Goal: Use online tool/utility: Utilize a website feature to perform a specific function

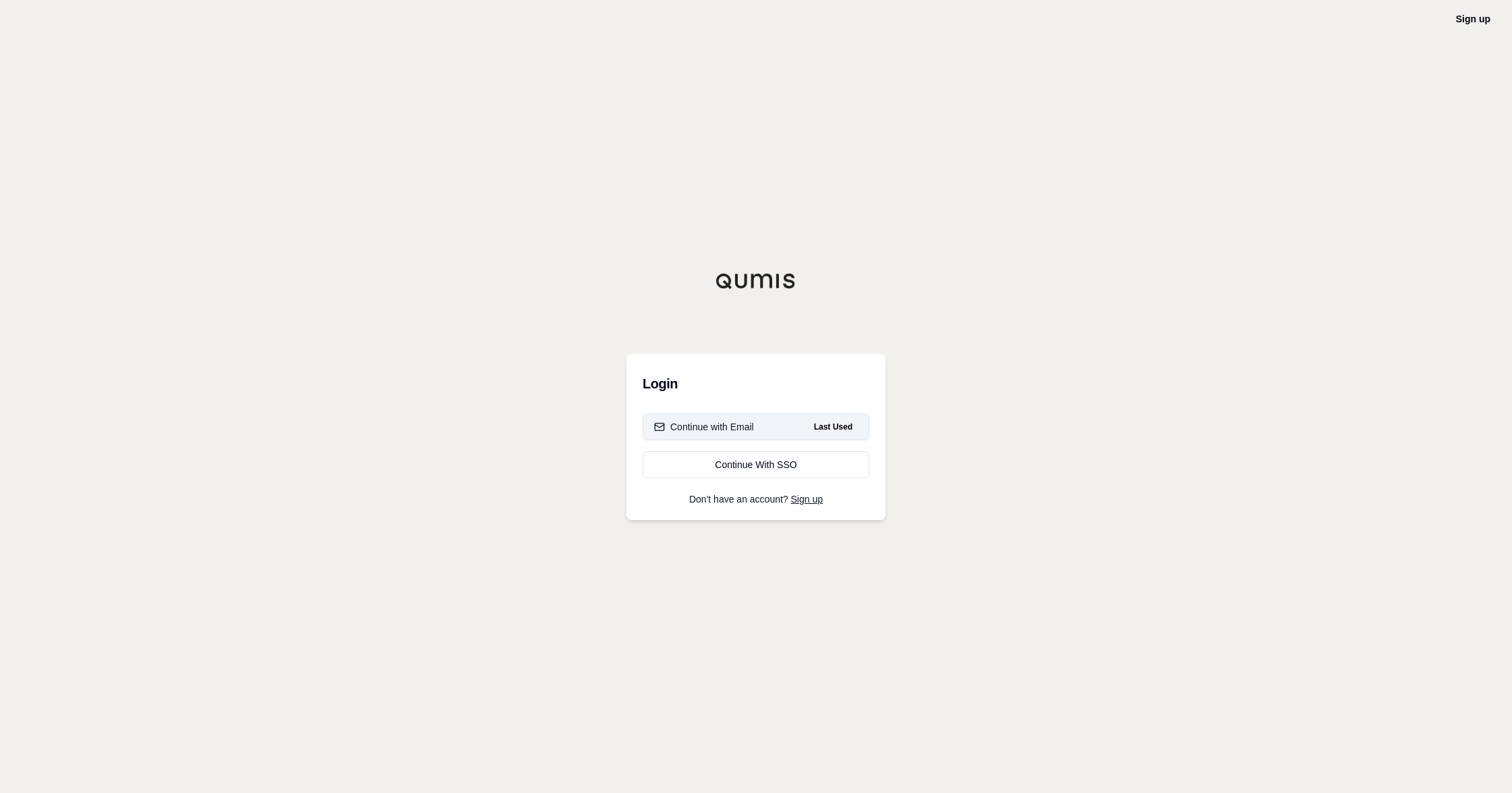
click at [845, 433] on span "Last Used" at bounding box center [833, 427] width 49 height 16
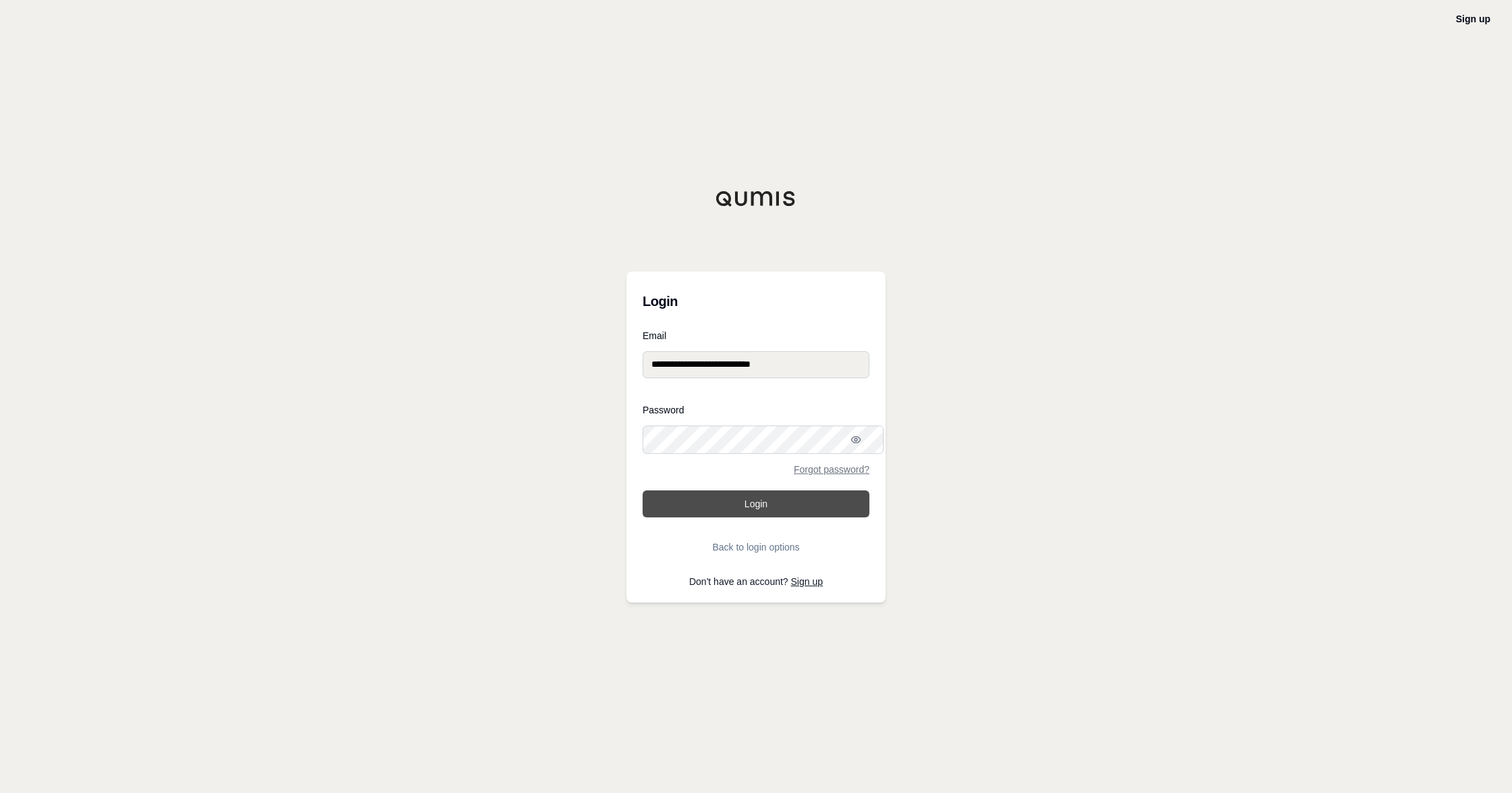
click at [818, 516] on button "Login" at bounding box center [756, 504] width 227 height 27
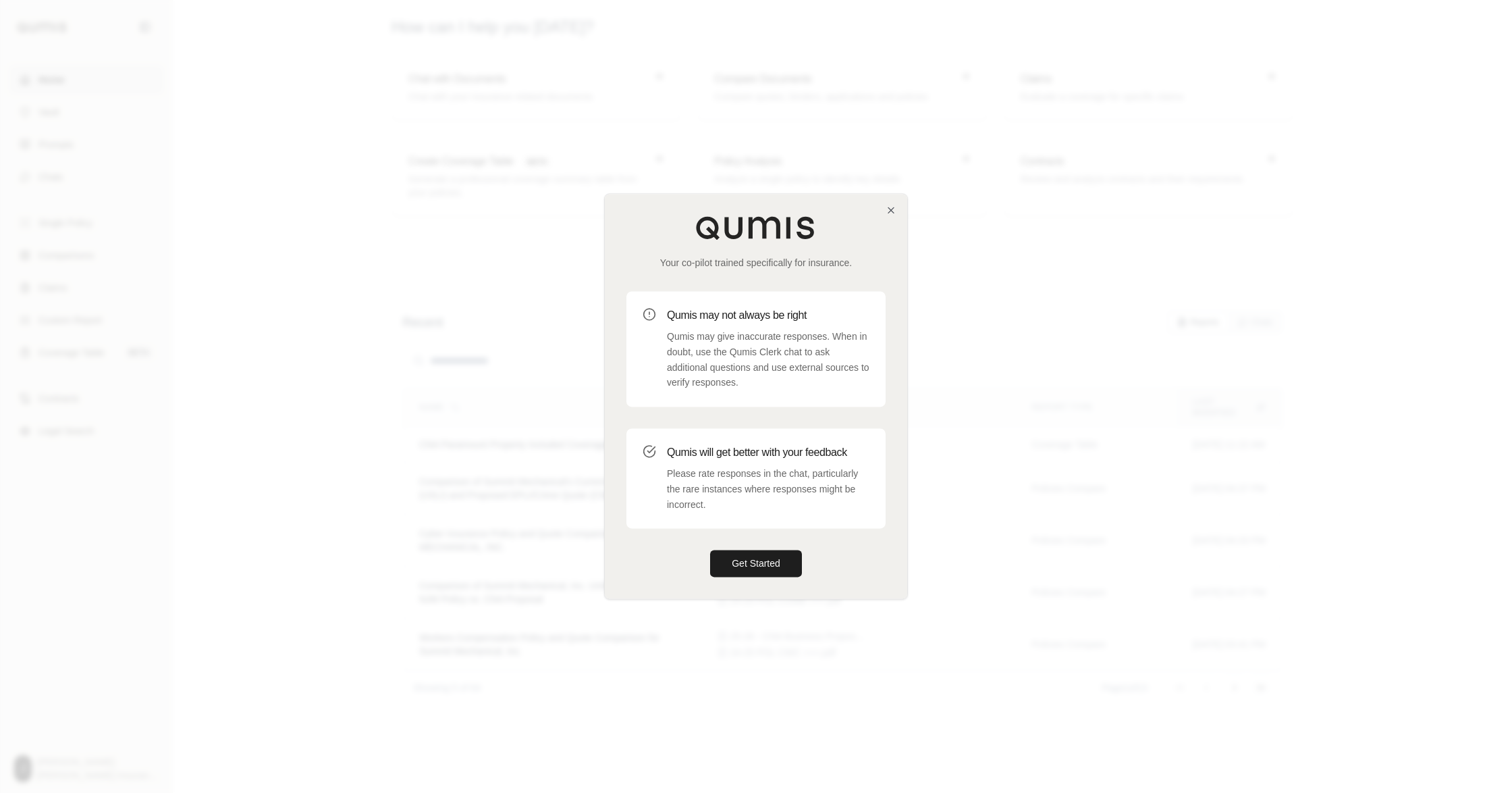
click at [897, 203] on div "Your co-pilot trained specifically for insurance. Qumis may not always be right…" at bounding box center [755, 395] width 302 height 404
click at [897, 198] on div "Your co-pilot trained specifically for insurance. Qumis may not always be right…" at bounding box center [755, 395] width 302 height 404
click at [889, 205] on icon "button" at bounding box center [891, 210] width 11 height 11
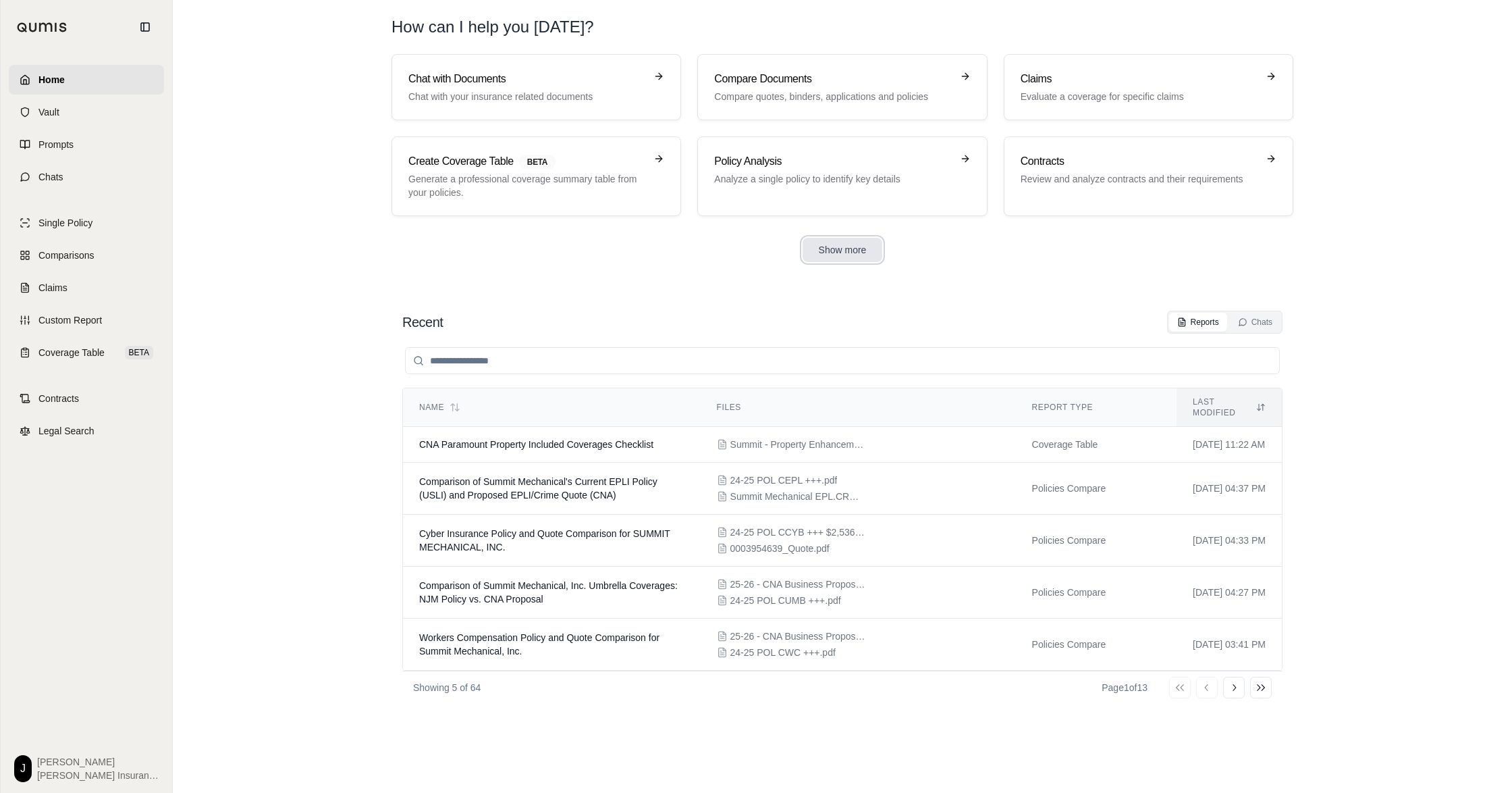
click at [841, 262] on button "Show more" at bounding box center [843, 250] width 81 height 24
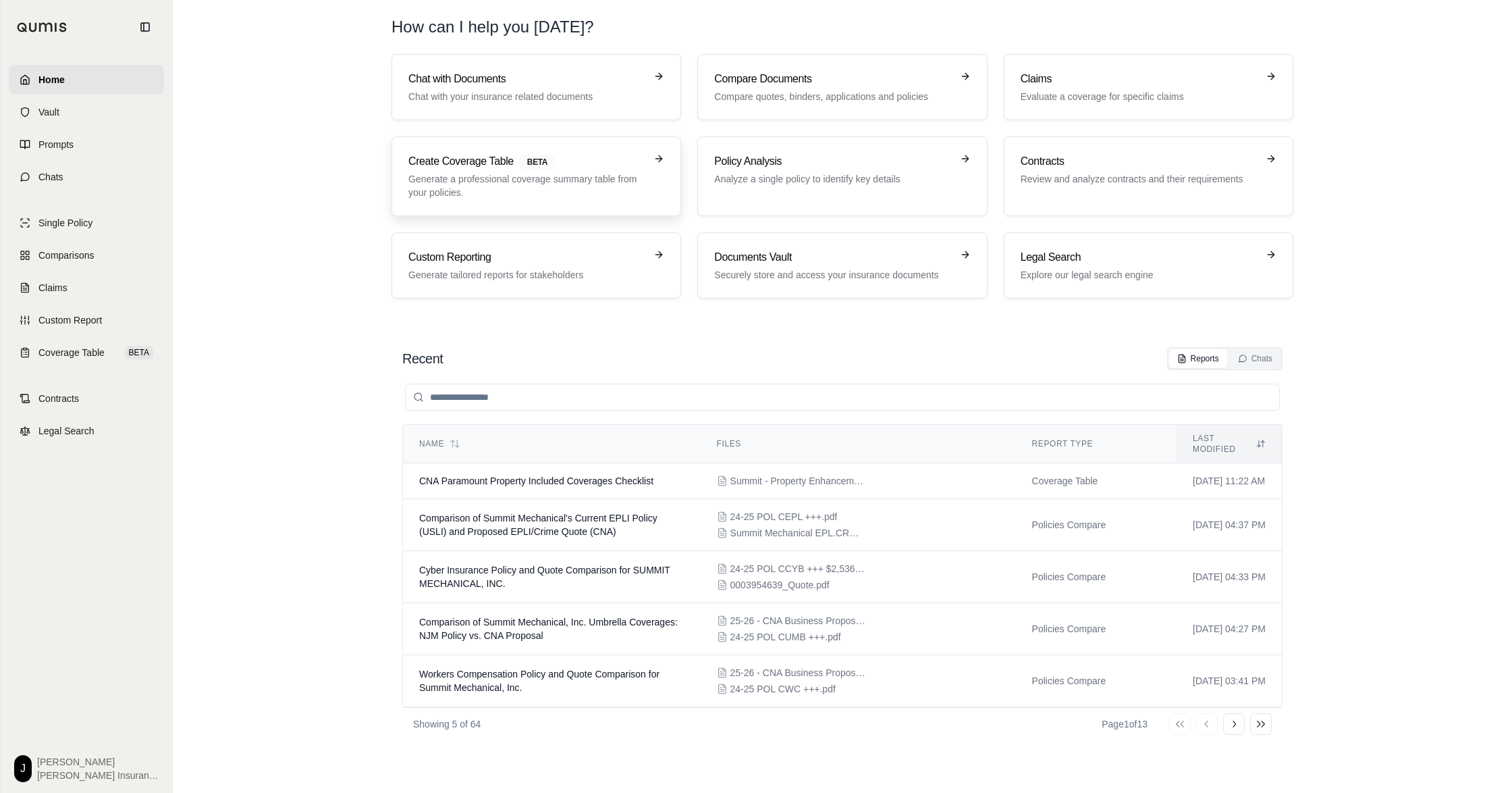
click at [557, 192] on p "Generate a professional coverage summary table from your policies." at bounding box center [526, 185] width 237 height 27
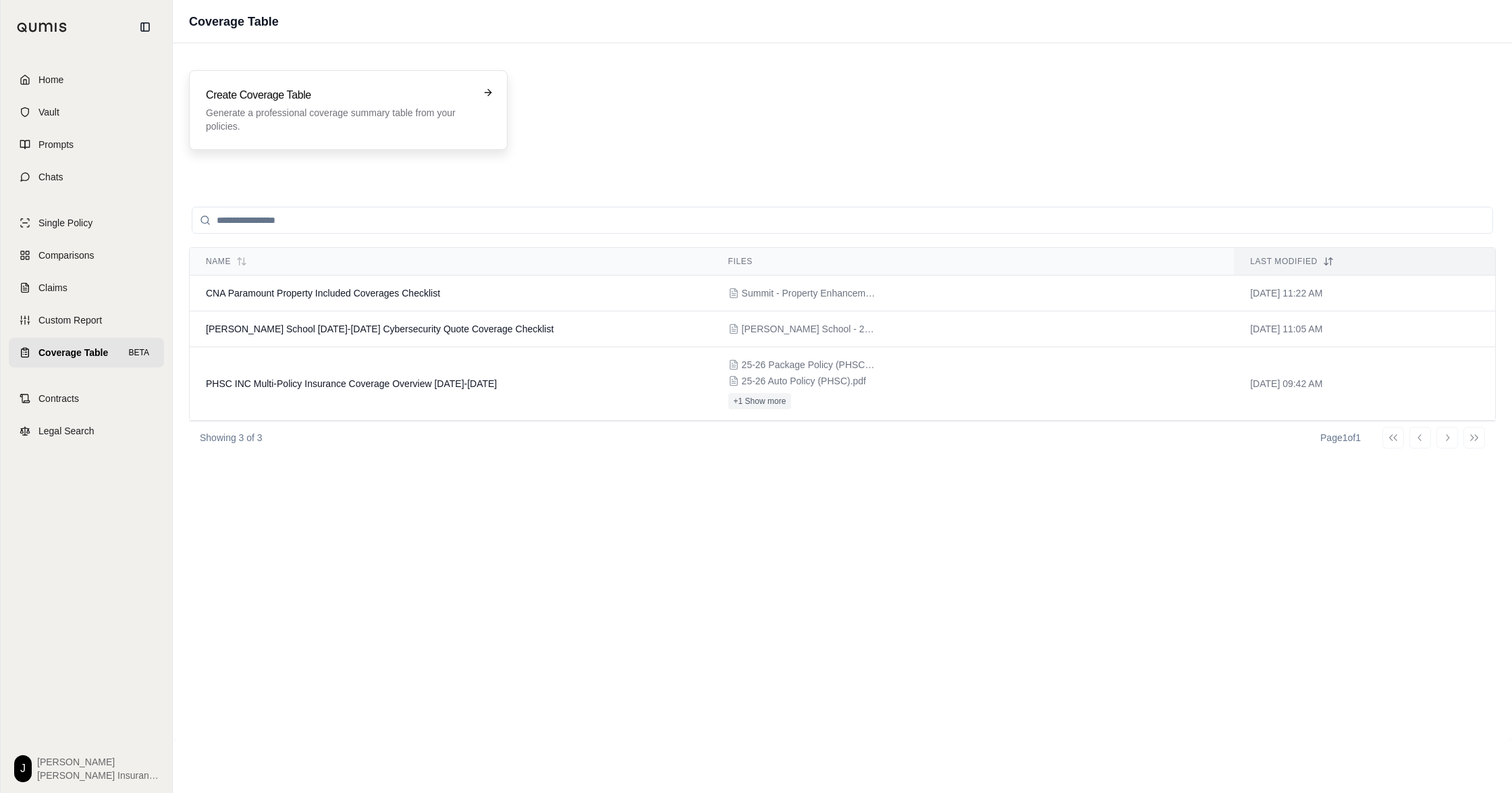
click at [347, 120] on p "Generate a professional coverage summary table from your policies." at bounding box center [338, 119] width 266 height 27
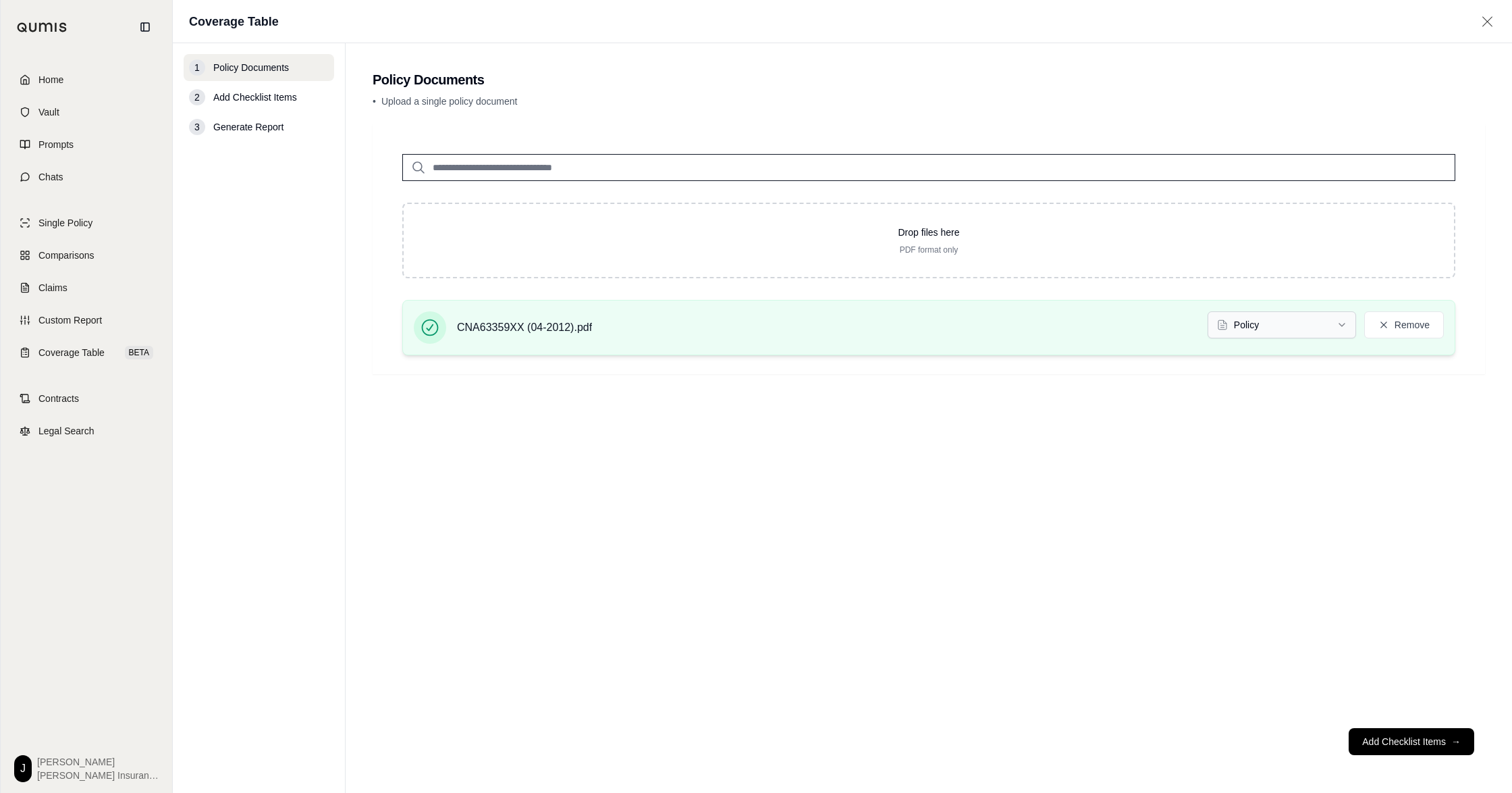
click at [1248, 347] on html "Home Vault Prompts Chats Single Policy Comparisons Claims Custom Report Coverag…" at bounding box center [756, 396] width 1512 height 793
click at [1367, 742] on footer "Add Checklist Items →" at bounding box center [928, 742] width 1112 height 49
click at [1453, 735] on footer "Add Checklist Items →" at bounding box center [928, 742] width 1112 height 49
click at [837, 332] on div "CNA63359XX (04-2012).pdf Single Endorsement Remove" at bounding box center [929, 328] width 1030 height 33
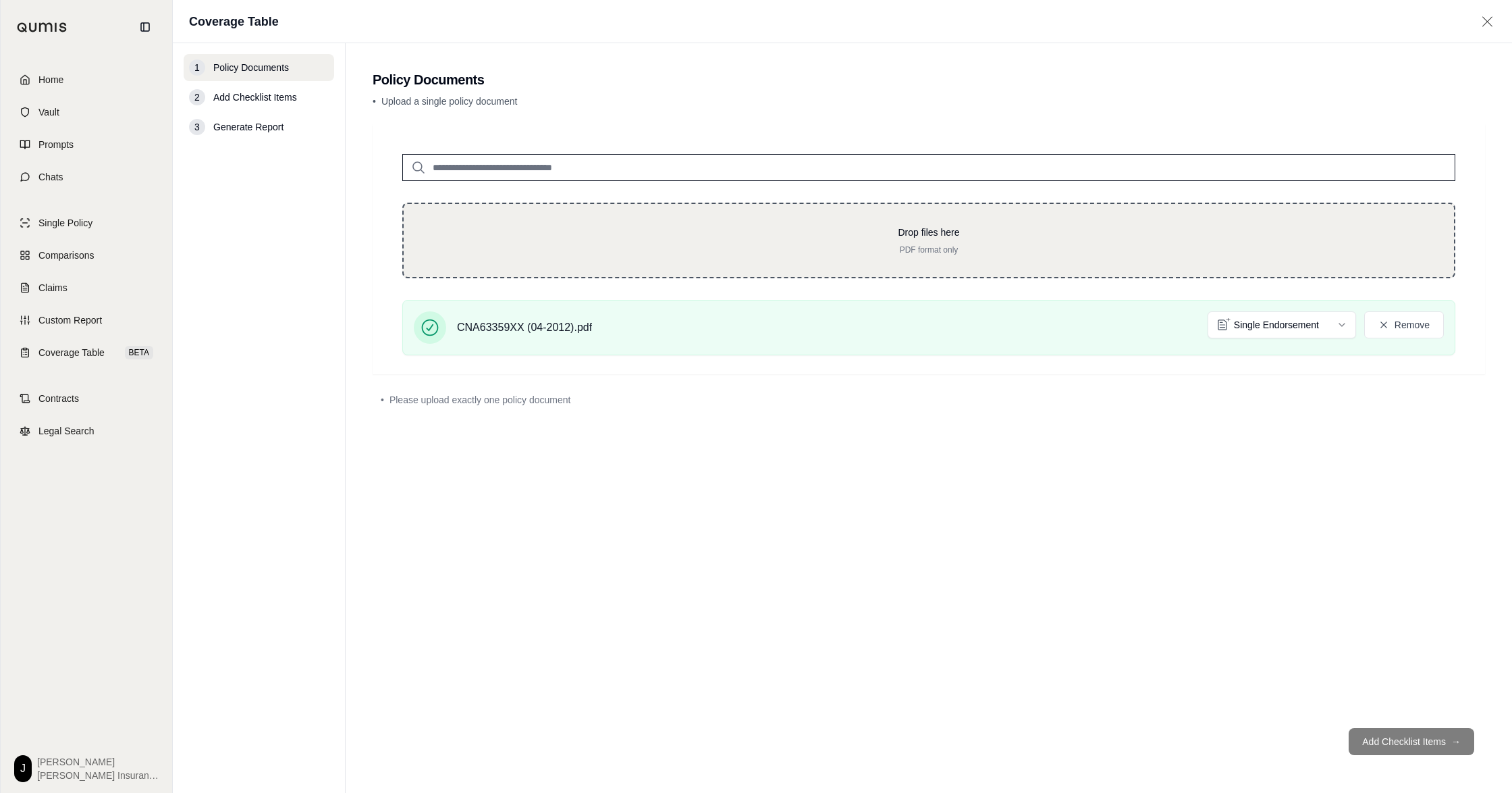
click at [972, 255] on div "Drop files here PDF format only" at bounding box center [929, 240] width 1007 height 30
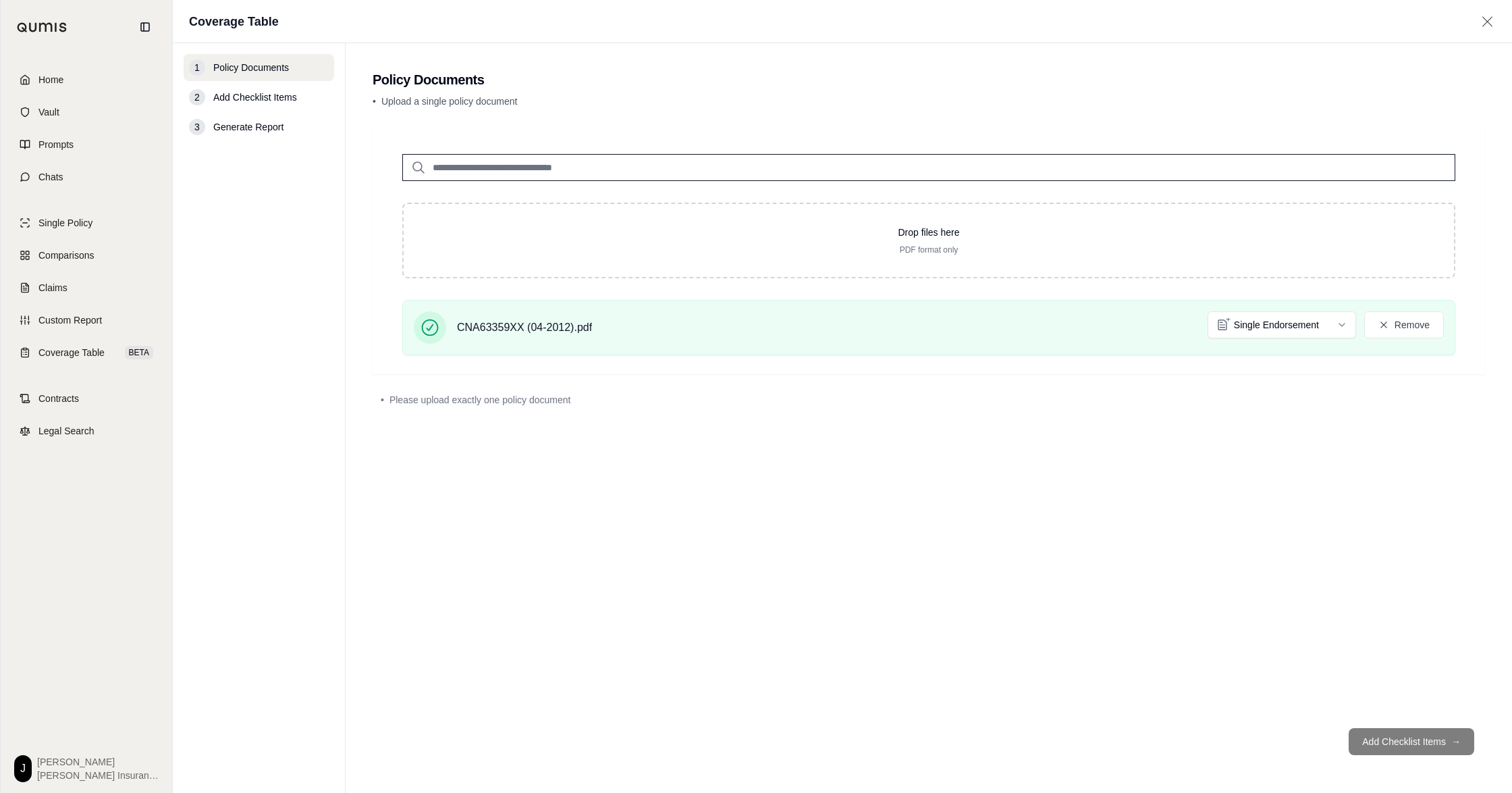
click at [956, 171] on input "search" at bounding box center [928, 167] width 1053 height 27
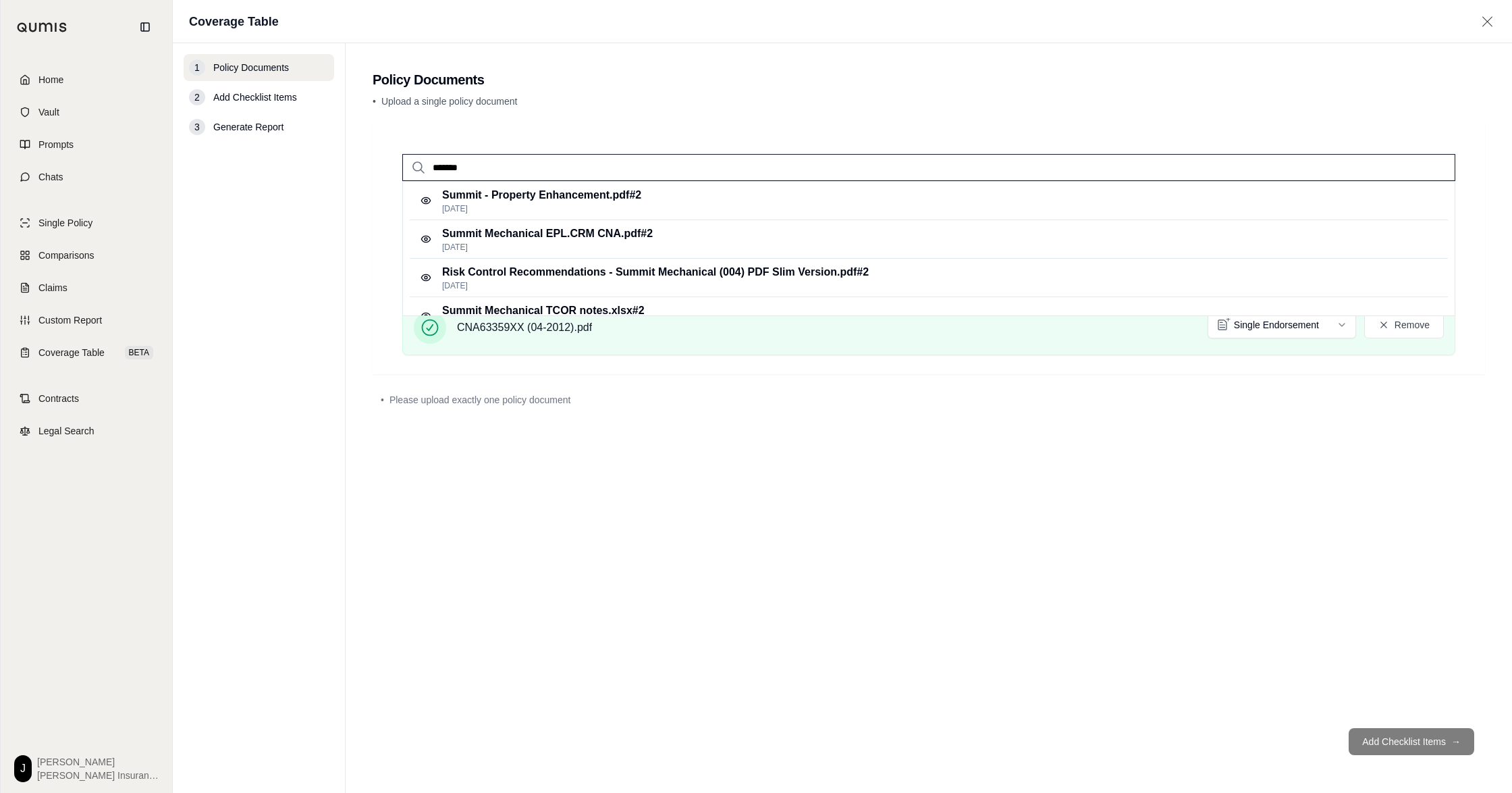
type input "********"
click at [548, 181] on input "********" at bounding box center [928, 167] width 1053 height 27
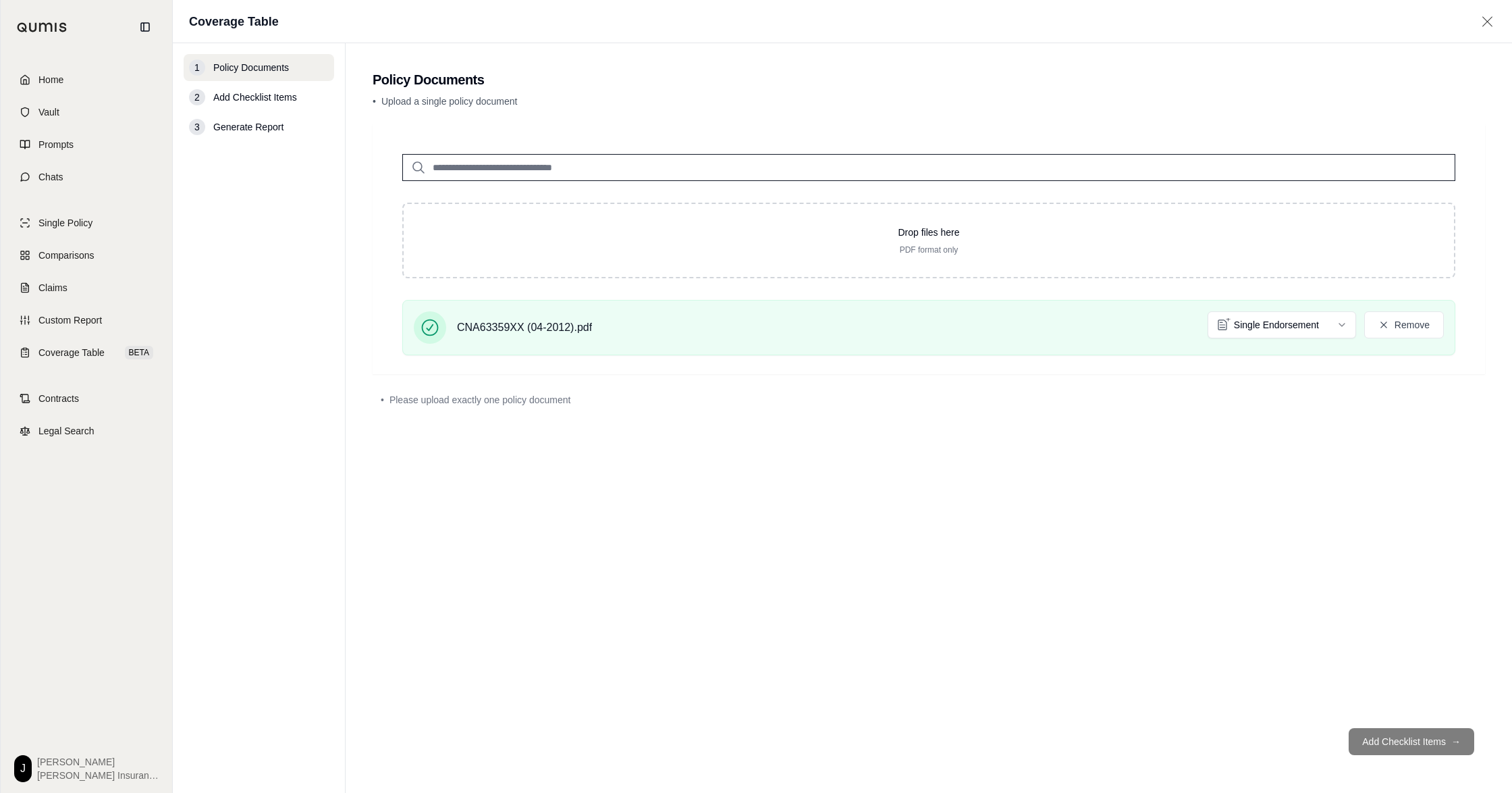
click at [759, 548] on div "Drop files here PDF format only CNA63359XX (04-2012).pdf Single Endorsement Rem…" at bounding box center [928, 420] width 1112 height 593
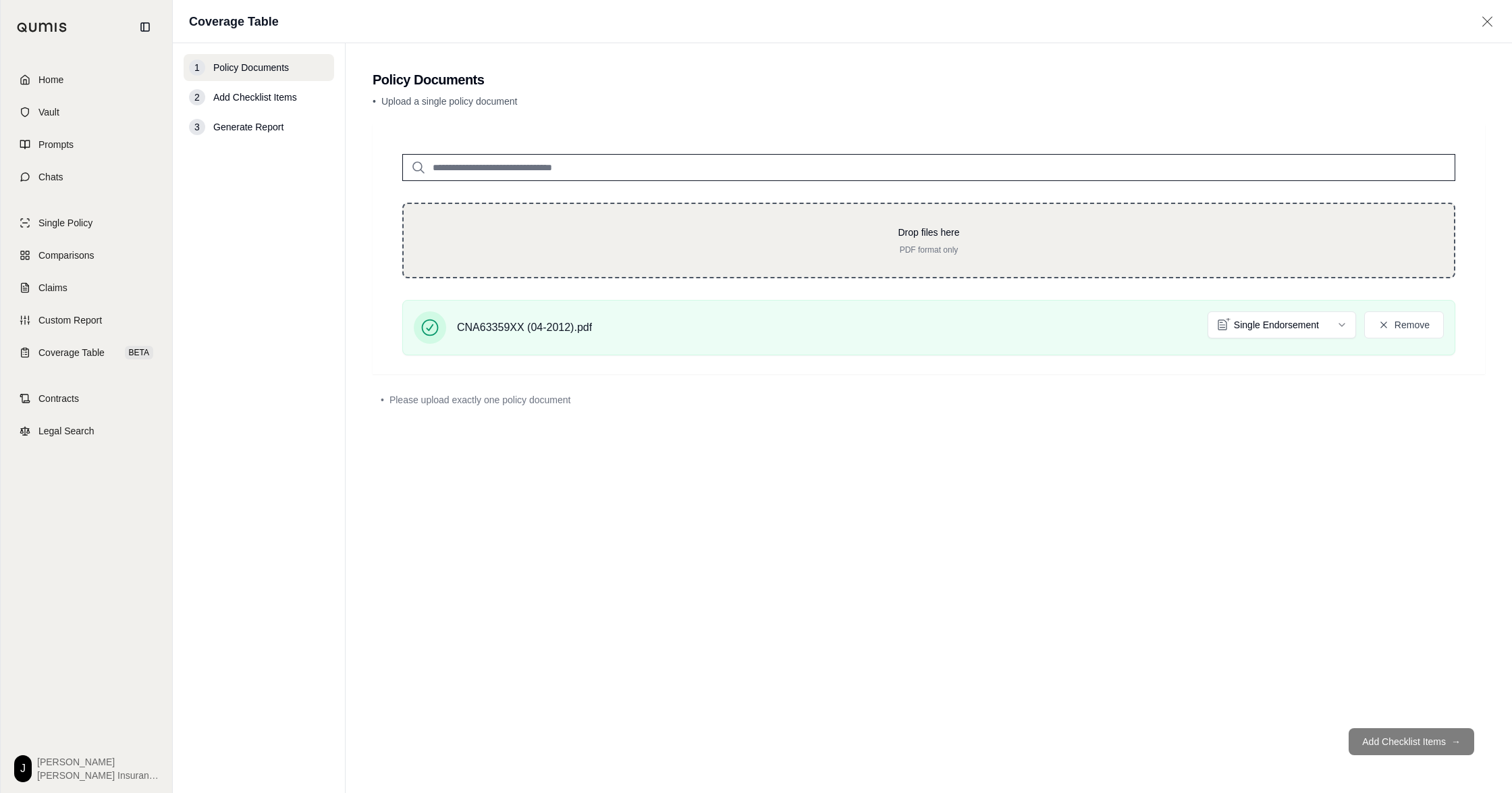
click at [1062, 255] on p "PDF format only" at bounding box center [929, 250] width 1007 height 11
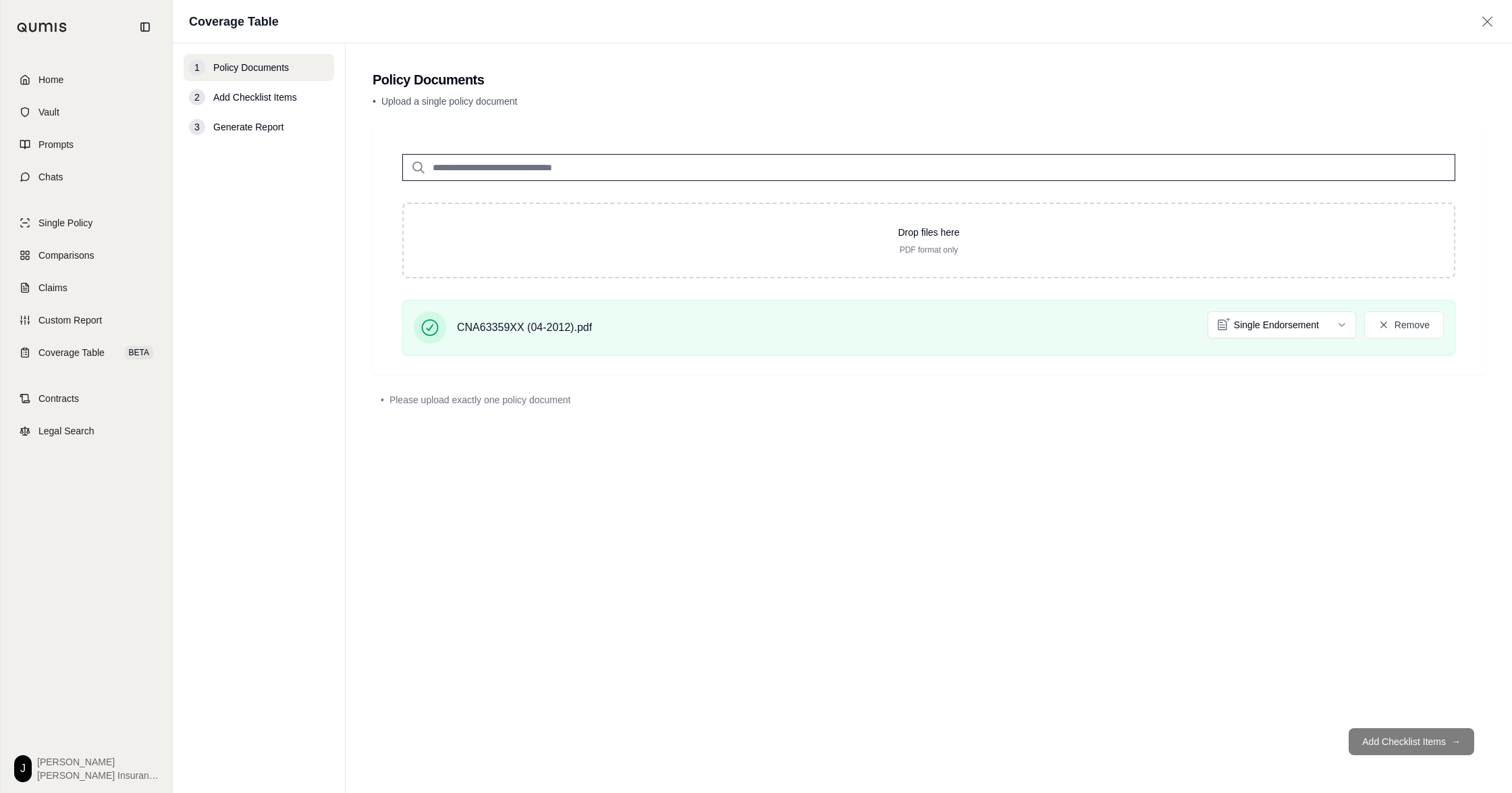
click at [1388, 734] on footer "Add Checklist Items →" at bounding box center [928, 742] width 1112 height 49
click at [1262, 333] on html "Home Vault Prompts Chats Single Policy Comparisons Claims Custom Report Coverag…" at bounding box center [756, 396] width 1512 height 793
click at [56, 86] on span "Home" at bounding box center [51, 80] width 25 height 14
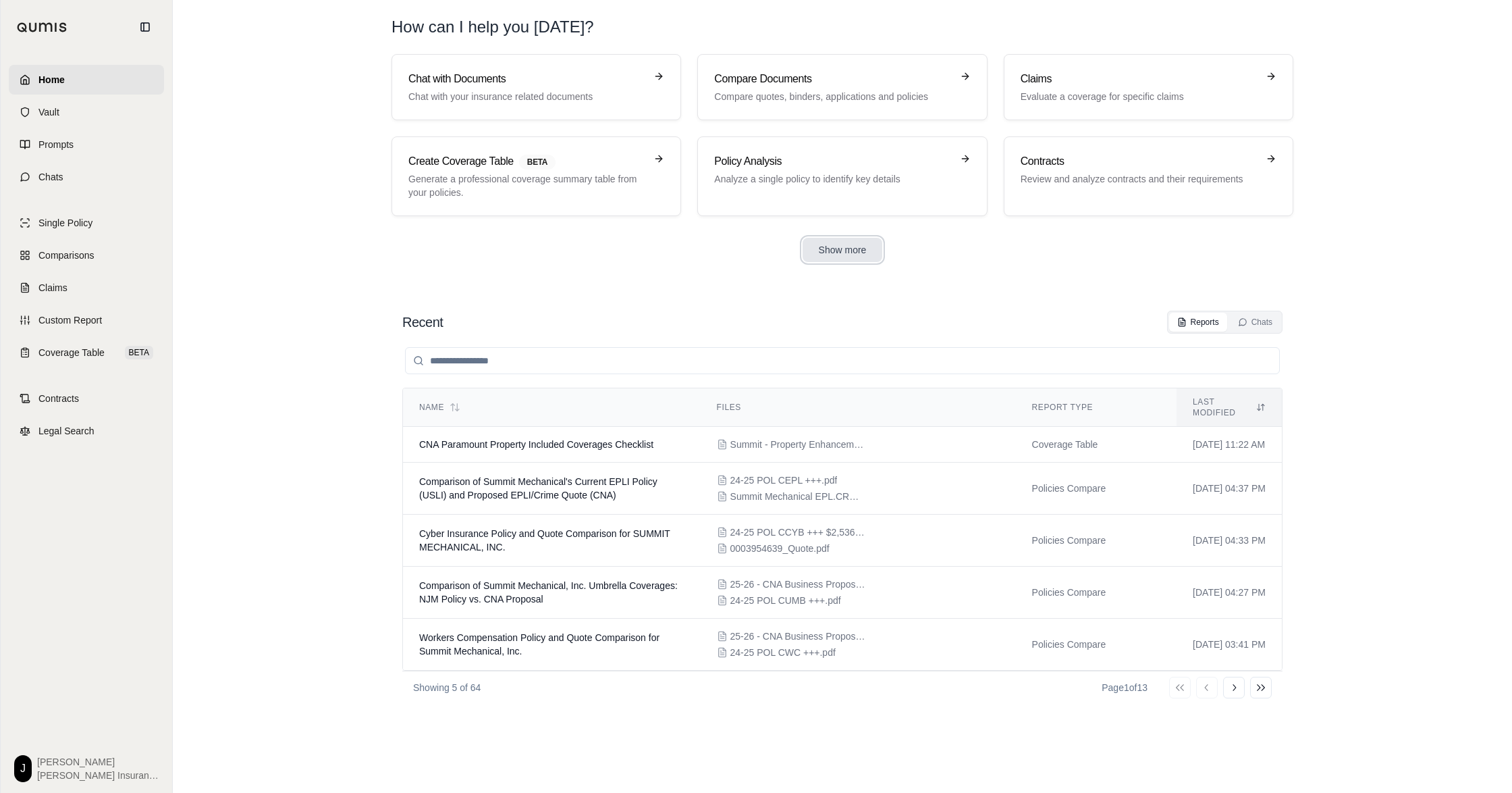
click at [843, 262] on button "Show more" at bounding box center [843, 250] width 81 height 24
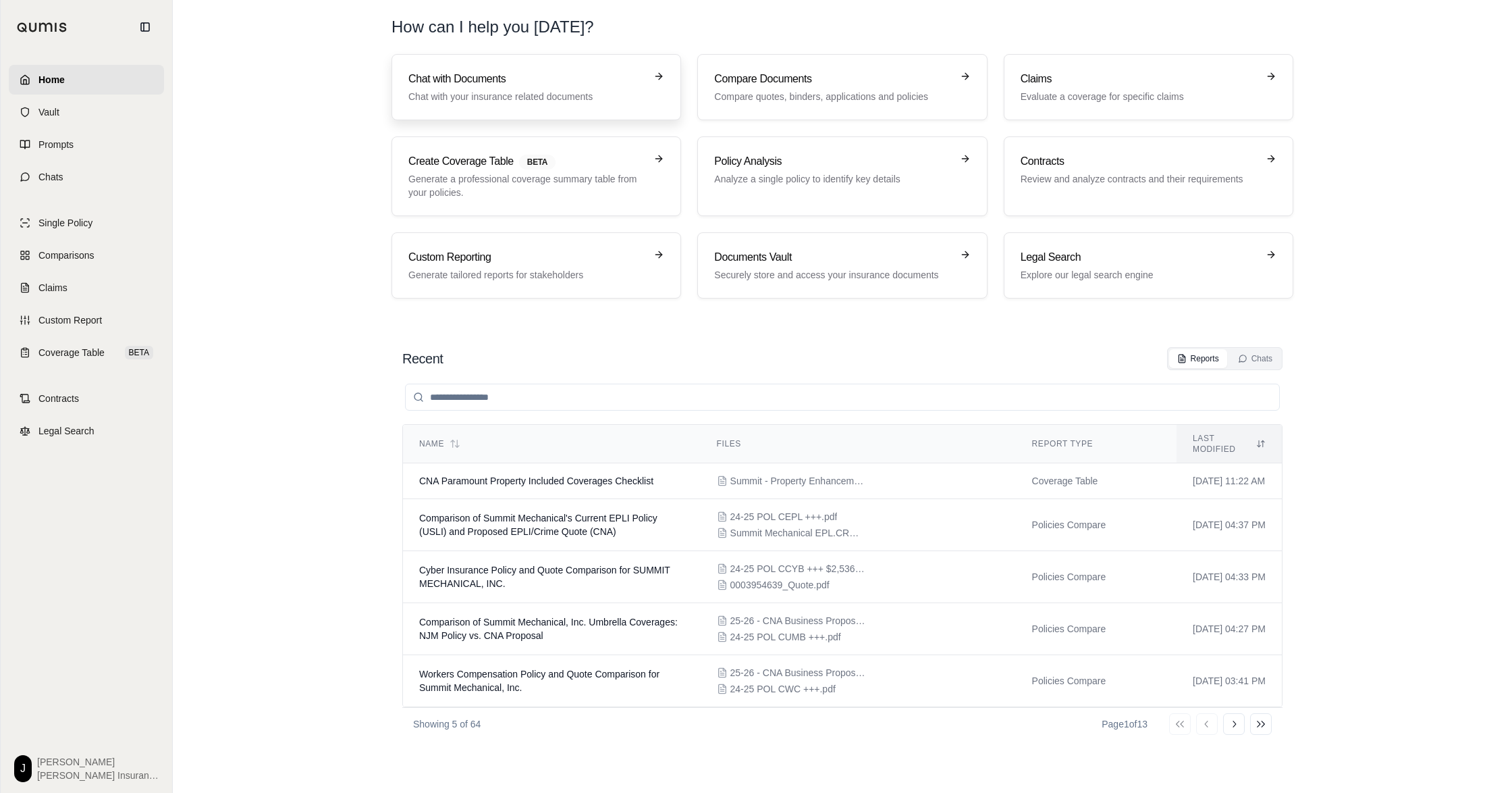
click at [627, 79] on h3 "Chat with Documents" at bounding box center [526, 78] width 237 height 16
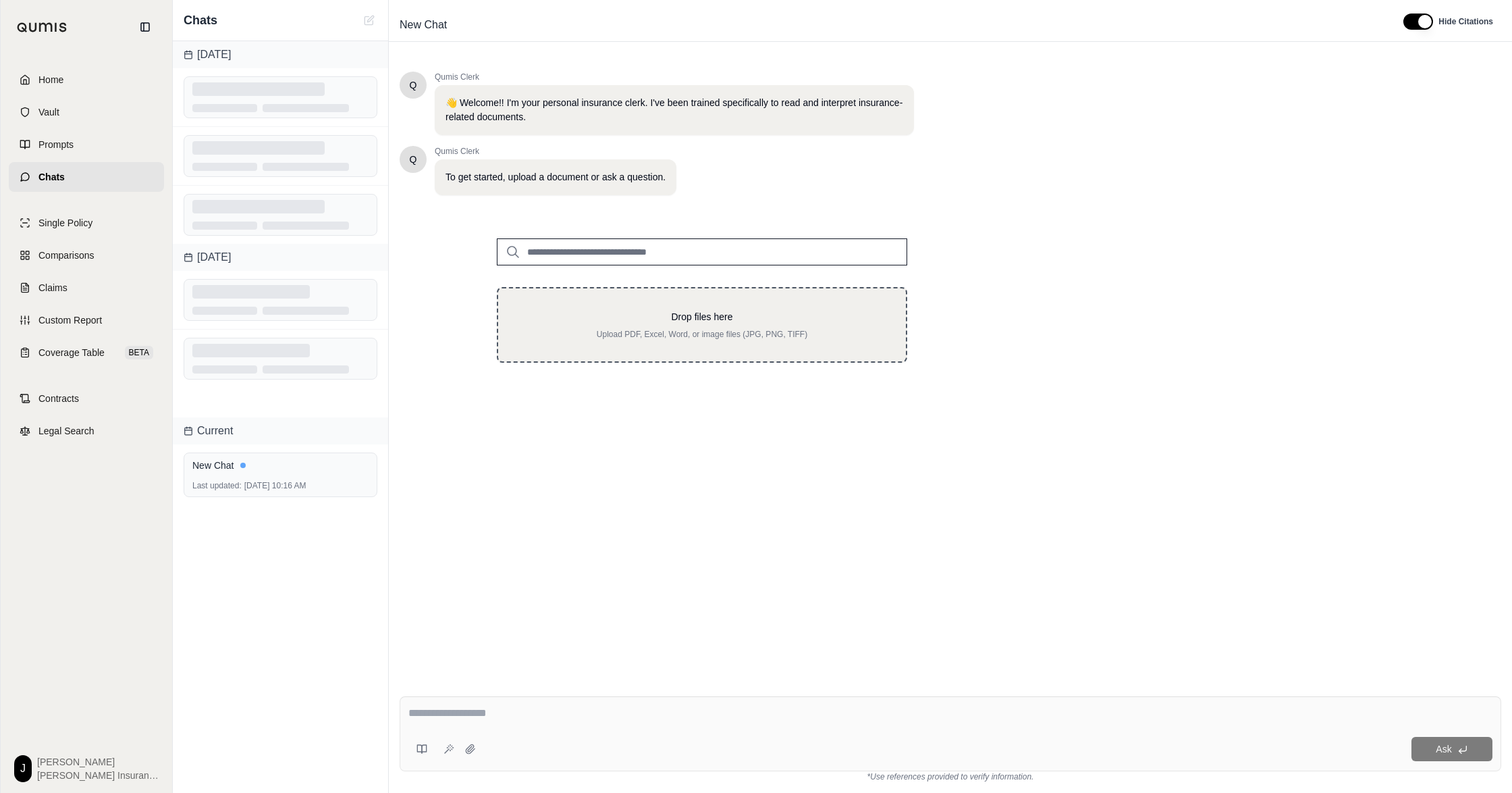
click at [749, 324] on p "Drop files here" at bounding box center [702, 317] width 365 height 14
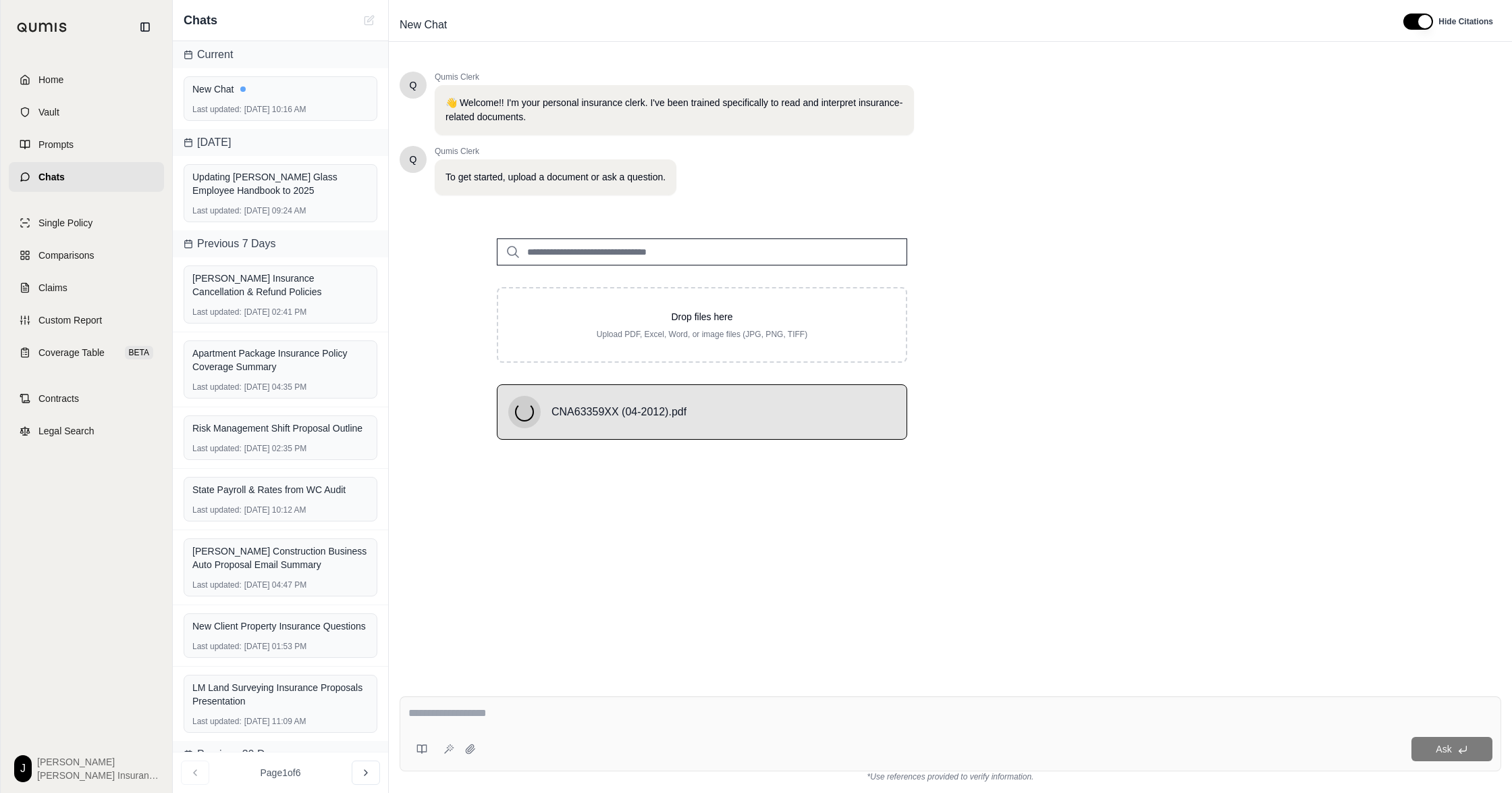
click at [732, 720] on div at bounding box center [950, 716] width 1084 height 22
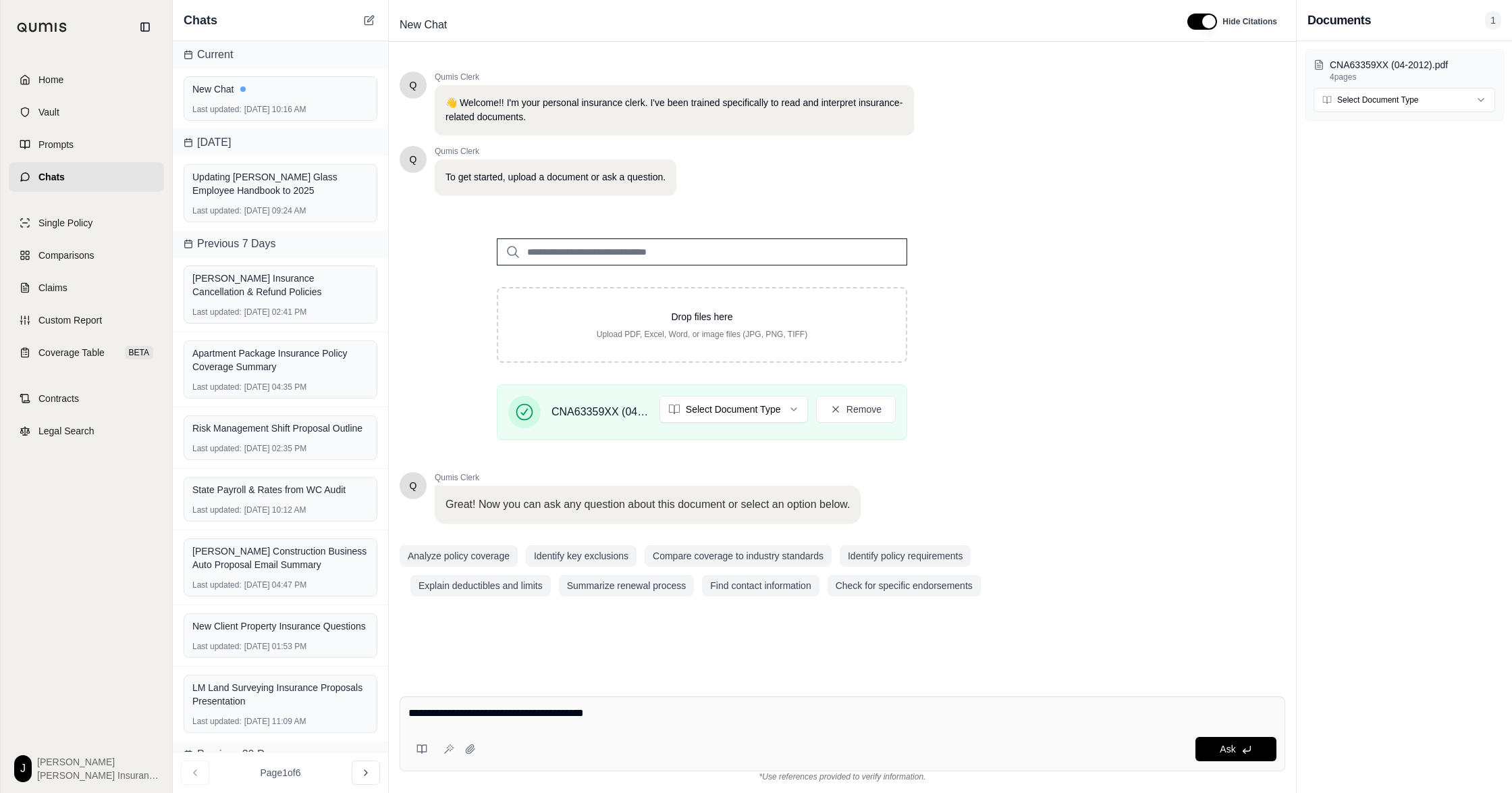
click at [683, 696] on div "**********" at bounding box center [842, 734] width 885 height 75
click at [687, 718] on textarea "**********" at bounding box center [835, 714] width 855 height 18
type textarea "**********"
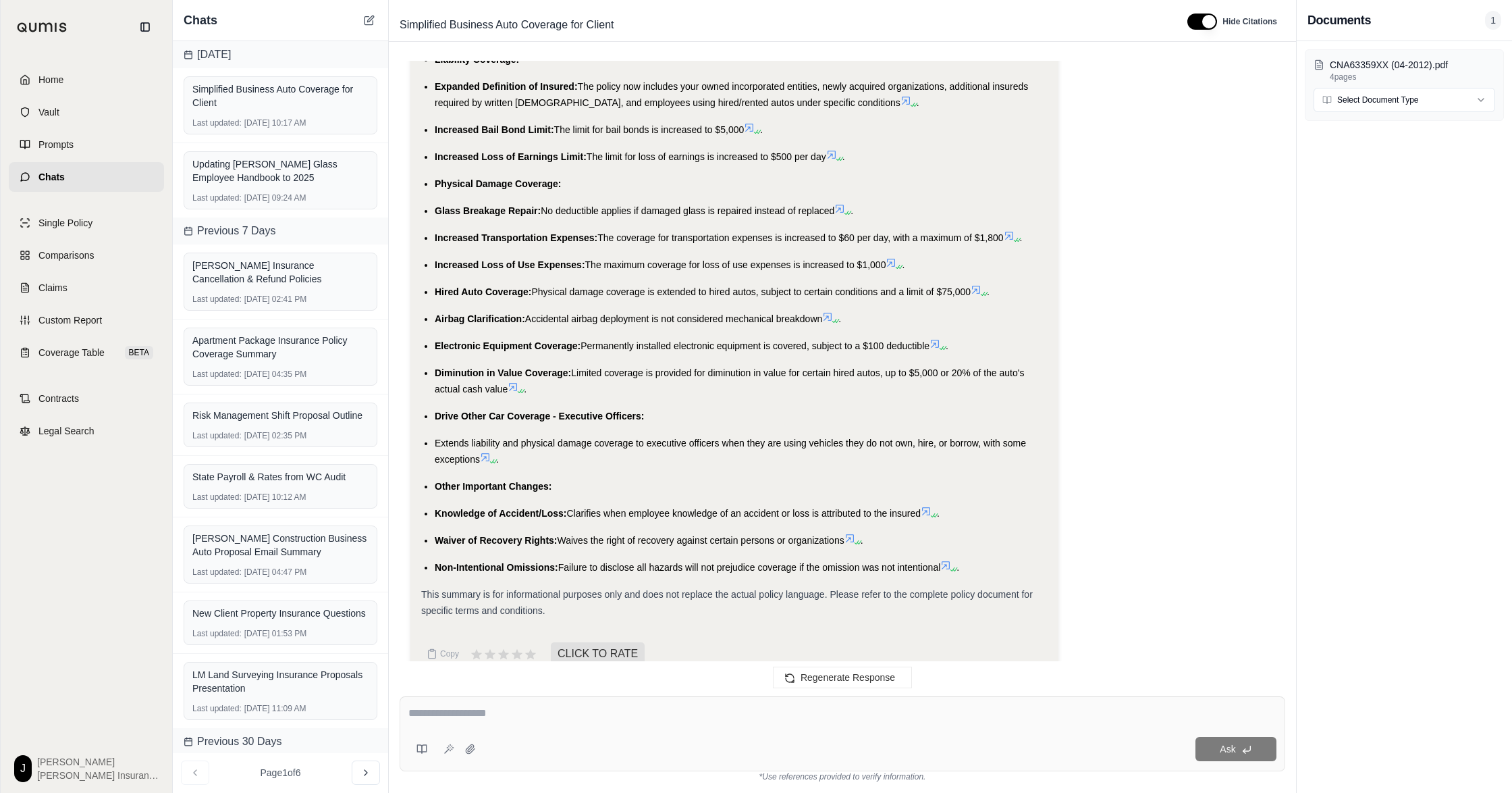
scroll to position [1341, 0]
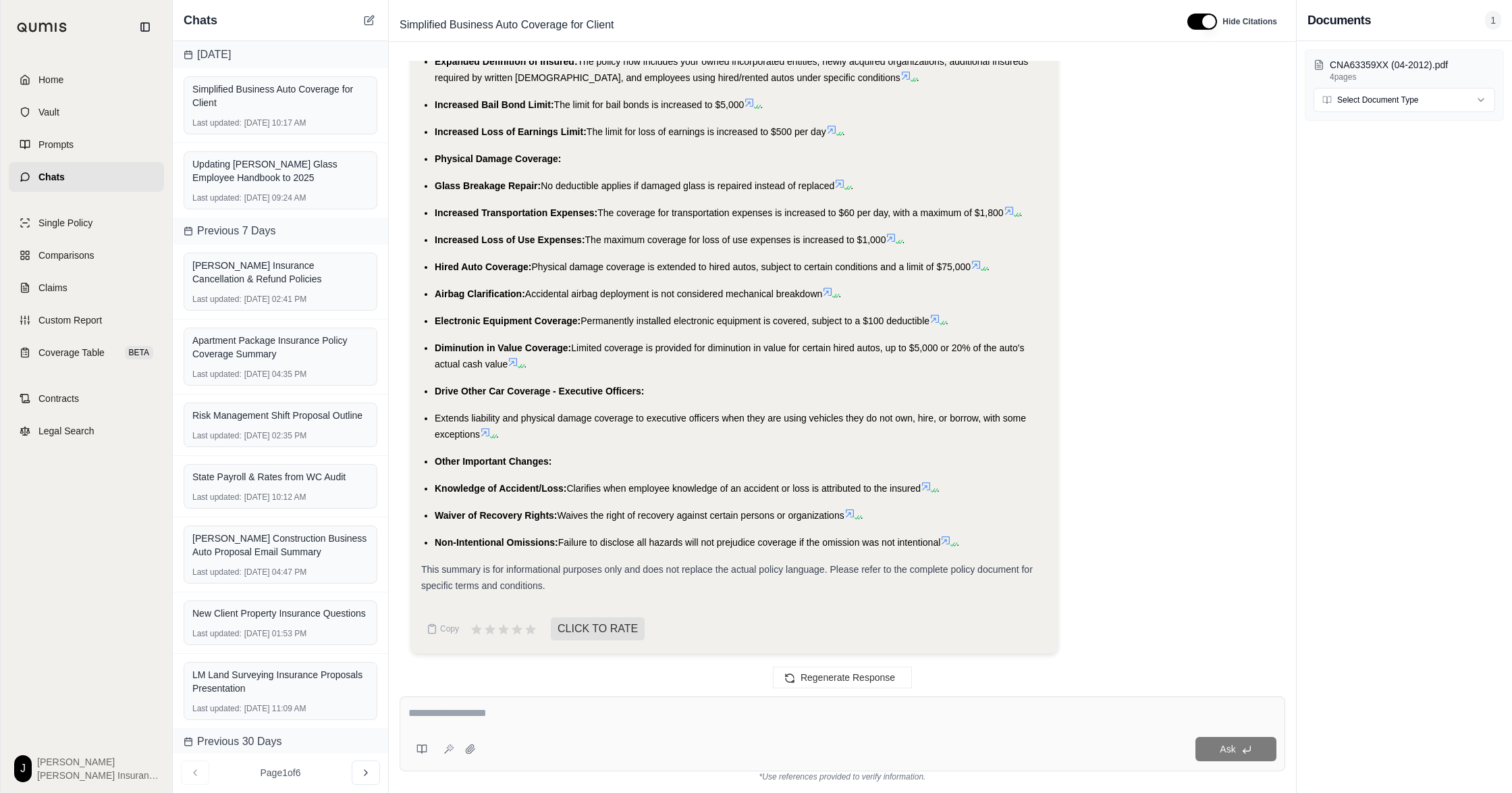
drag, startPoint x: 990, startPoint y: 530, endPoint x: 479, endPoint y: 533, distance: 511.0
click at [479, 534] on div "Non-Intentional Omissions: Failure to disclose all hazards will not prejudice c…" at bounding box center [741, 542] width 613 height 16
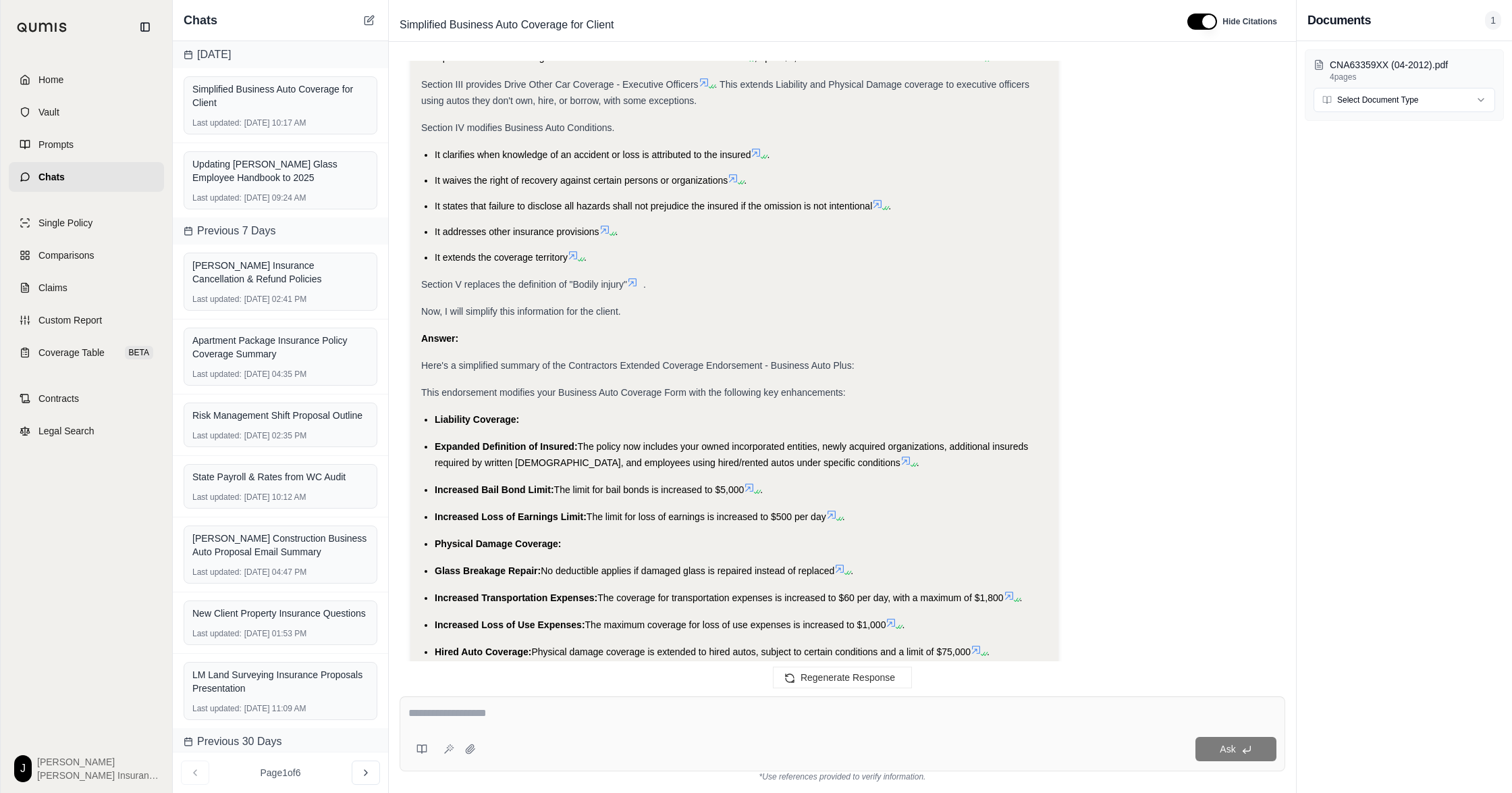
scroll to position [980, 0]
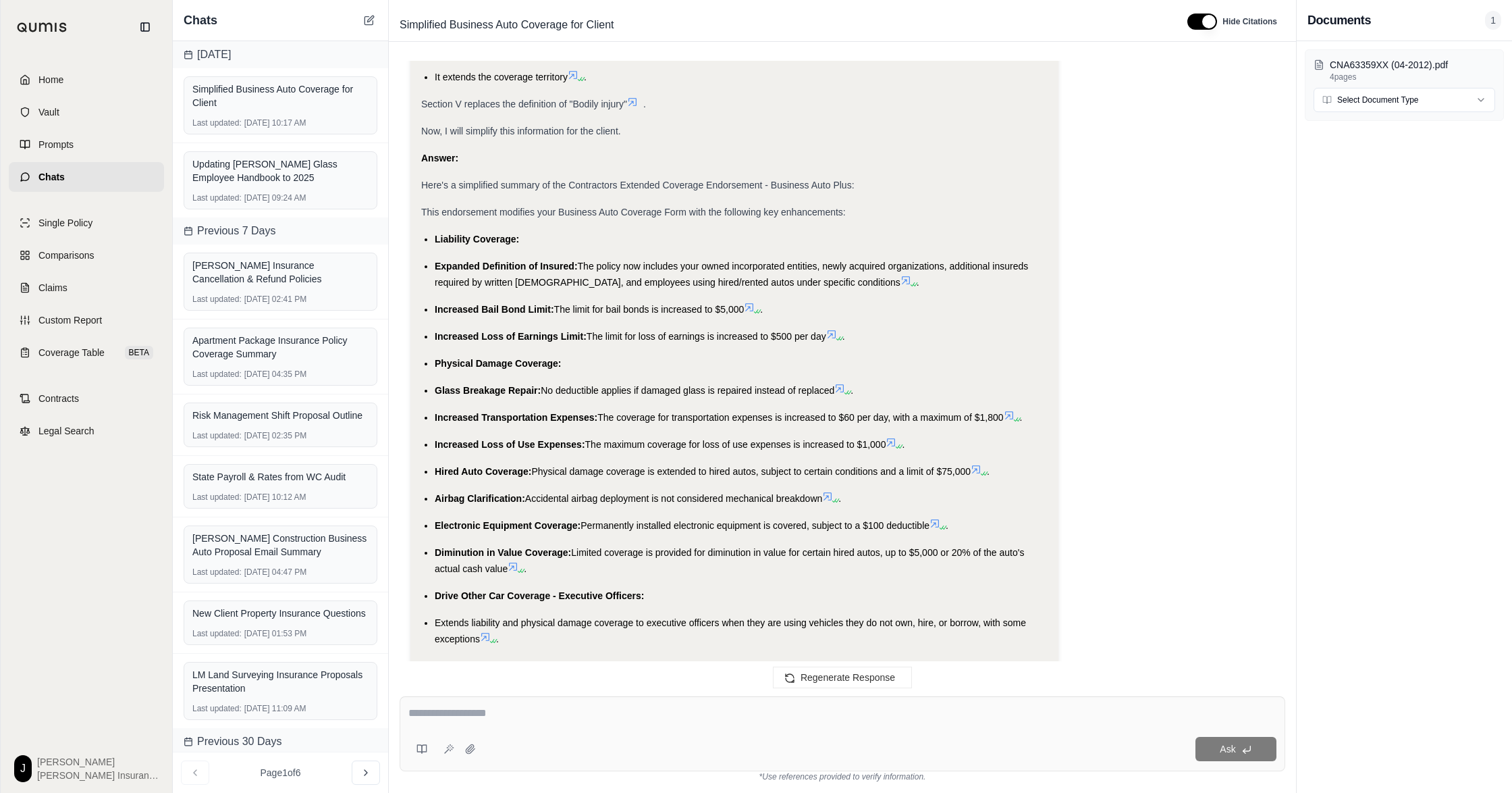
click at [448, 245] on span "Liability Coverage:" at bounding box center [477, 239] width 85 height 11
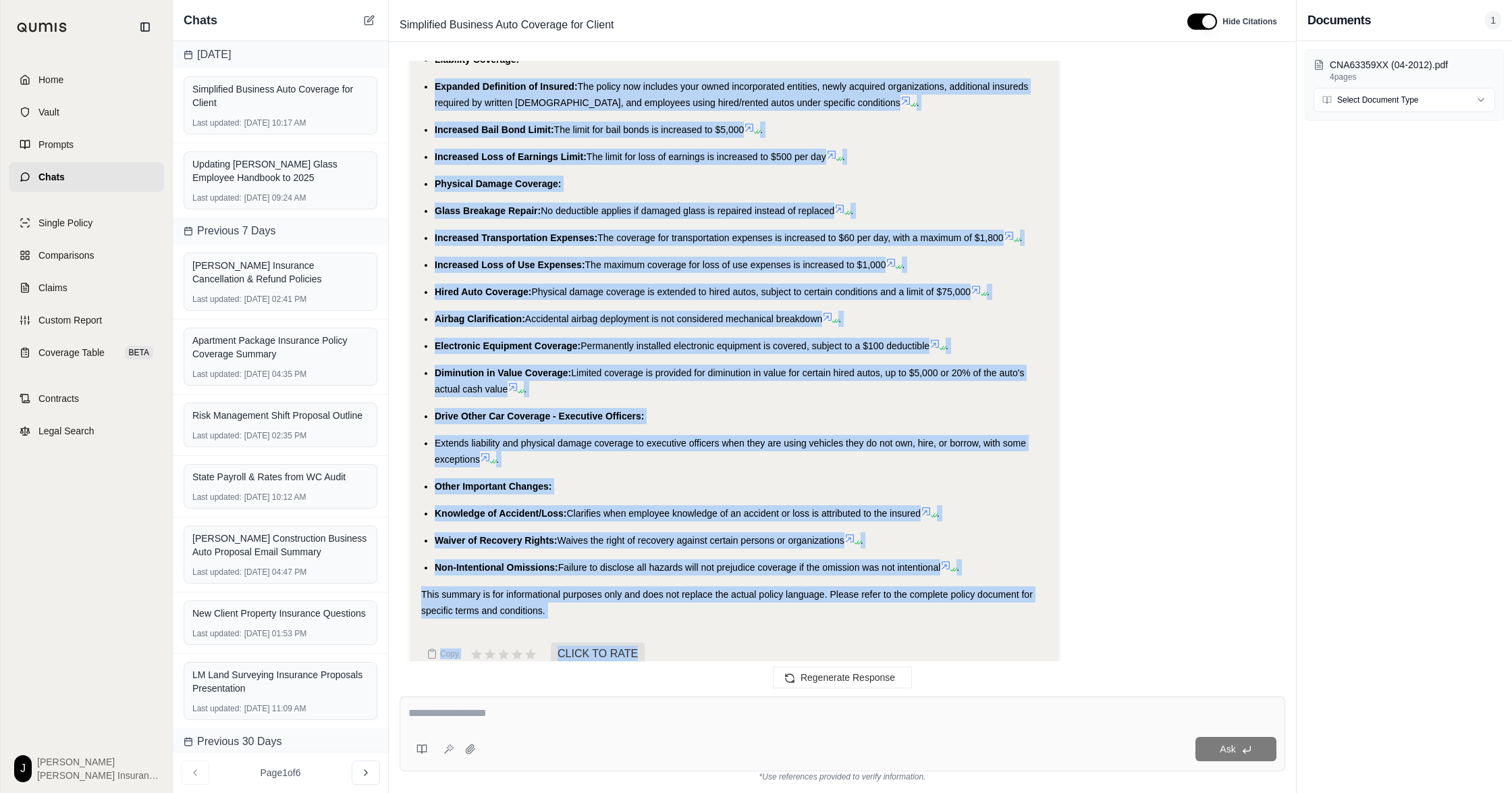
scroll to position [1341, 0]
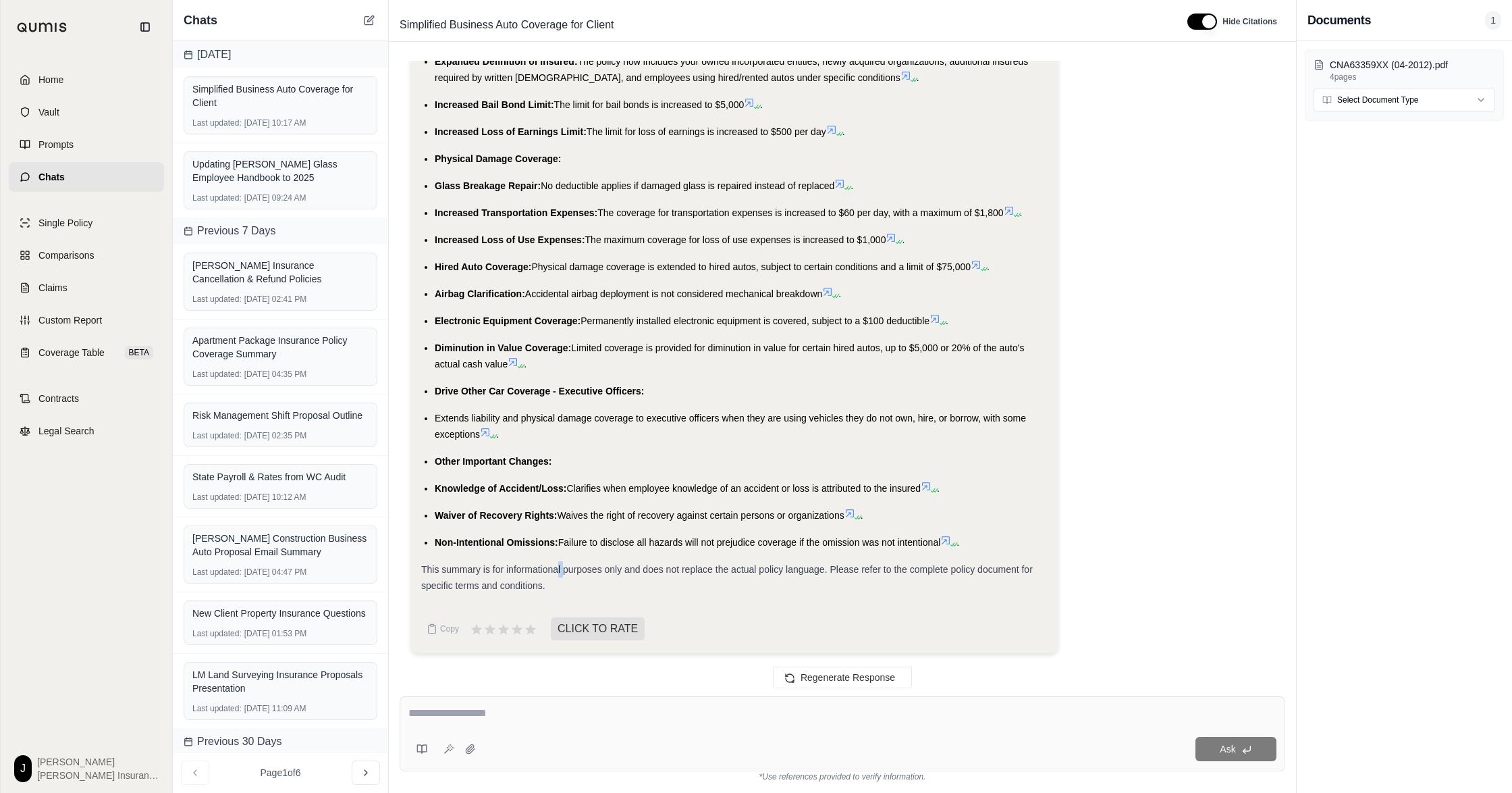
drag, startPoint x: 579, startPoint y: 539, endPoint x: 716, endPoint y: 488, distance: 146.2
click at [716, 488] on ul "Liability Coverage: Expanded Definition of Insured: The policy now includes you…" at bounding box center [734, 289] width 627 height 524
drag, startPoint x: 989, startPoint y: 528, endPoint x: 457, endPoint y: 141, distance: 657.9
click at [451, 142] on ul "Liability Coverage: Expanded Definition of Insured: The policy now includes you…" at bounding box center [734, 289] width 627 height 524
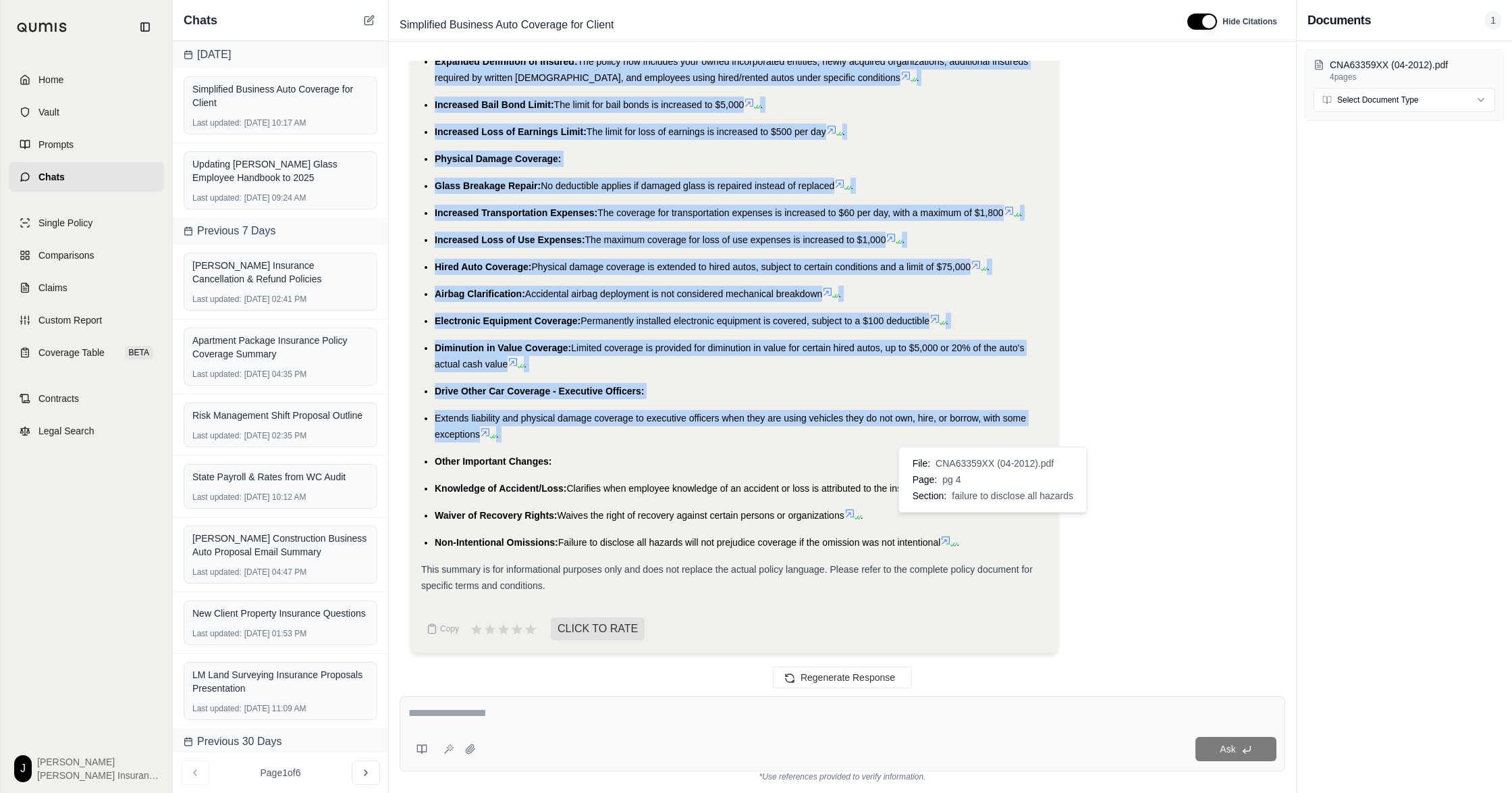
drag, startPoint x: 449, startPoint y: 325, endPoint x: 997, endPoint y: 524, distance: 583.0
click at [997, 524] on ul "Liability Coverage: Expanded Definition of Insured: The policy now includes you…" at bounding box center [734, 289] width 627 height 524
copy ul "Liability Coverage: Expanded Definition of Insured: The policy now includes you…"
